Goal: Navigation & Orientation: Find specific page/section

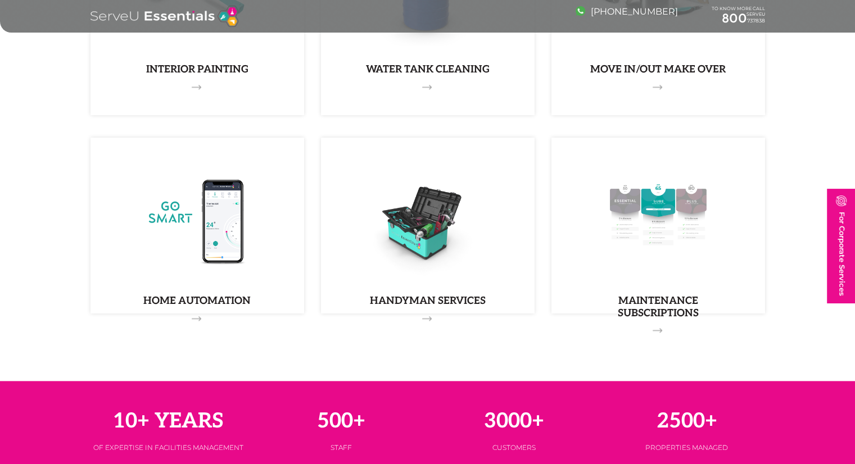
scroll to position [1391, 0]
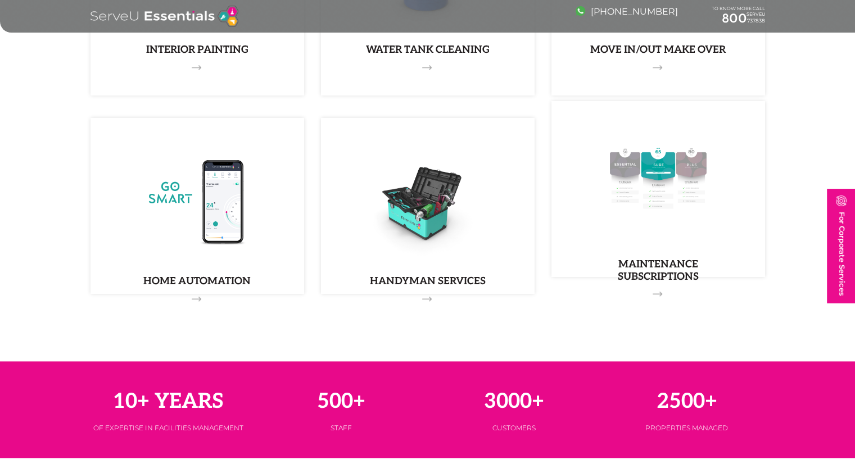
click at [653, 253] on link "MAINTENANCE SUBSCRIPTIONS" at bounding box center [657, 189] width 213 height 176
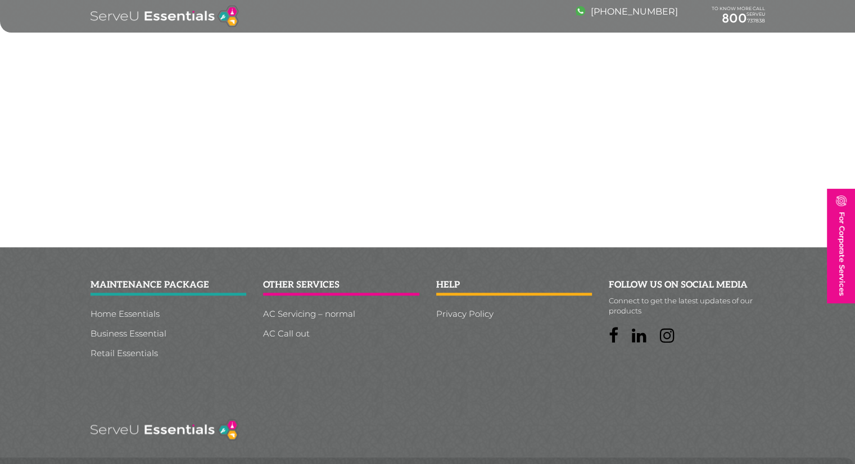
scroll to position [974, 0]
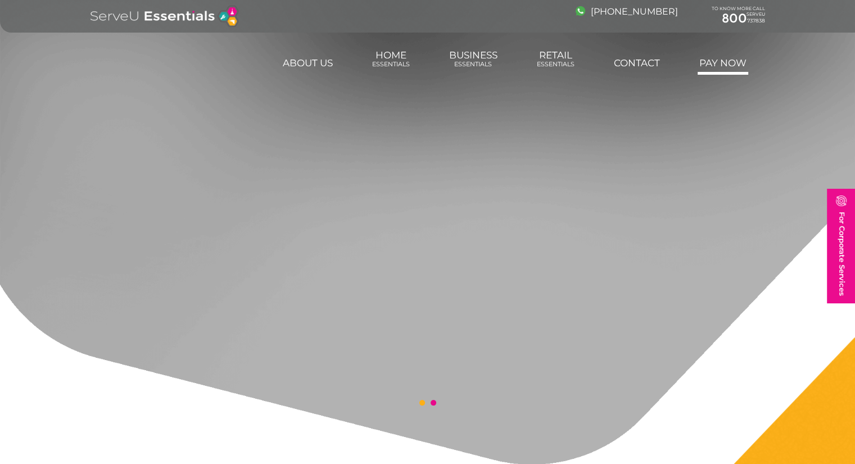
click at [720, 66] on link "Pay Now" at bounding box center [722, 63] width 51 height 22
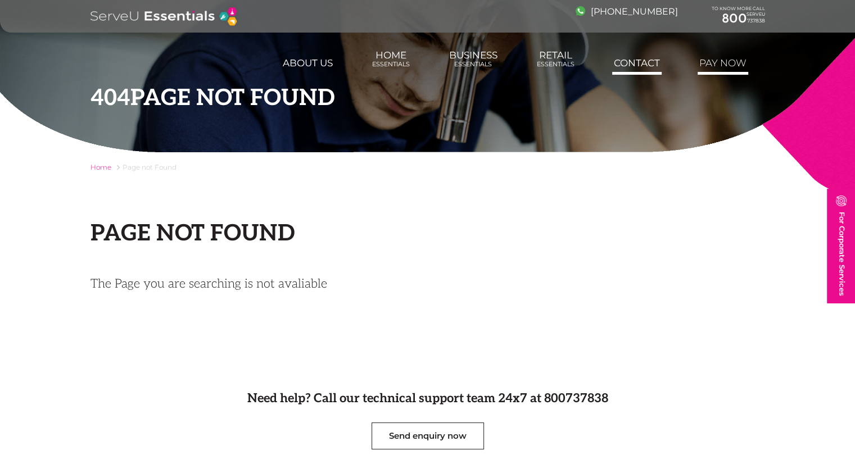
click at [626, 66] on link "Contact" at bounding box center [636, 63] width 49 height 22
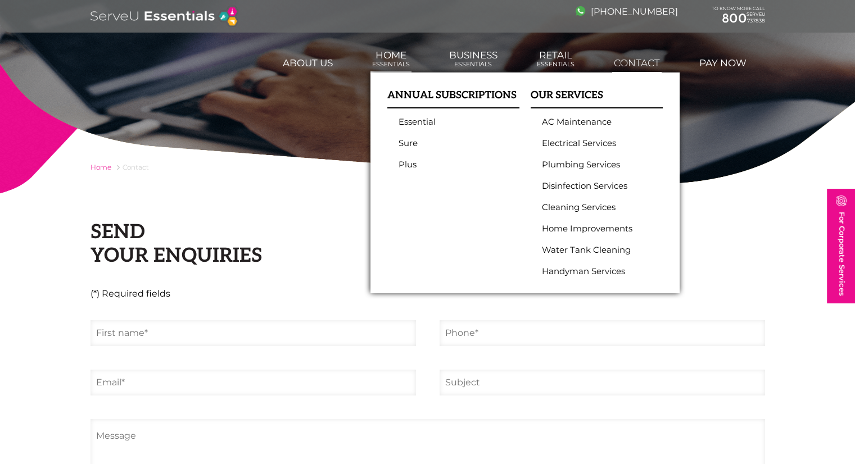
click at [393, 60] on link "Home Essentials" at bounding box center [390, 59] width 41 height 30
